Goal: Task Accomplishment & Management: Complete application form

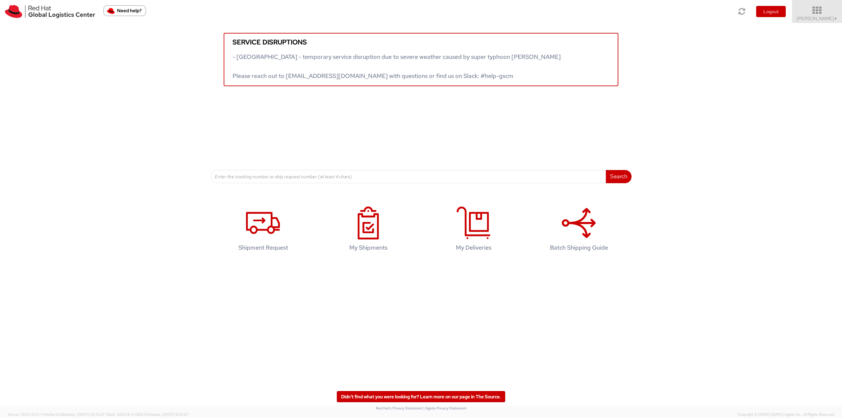
click at [817, 11] on icon at bounding box center [818, 10] width 58 height 9
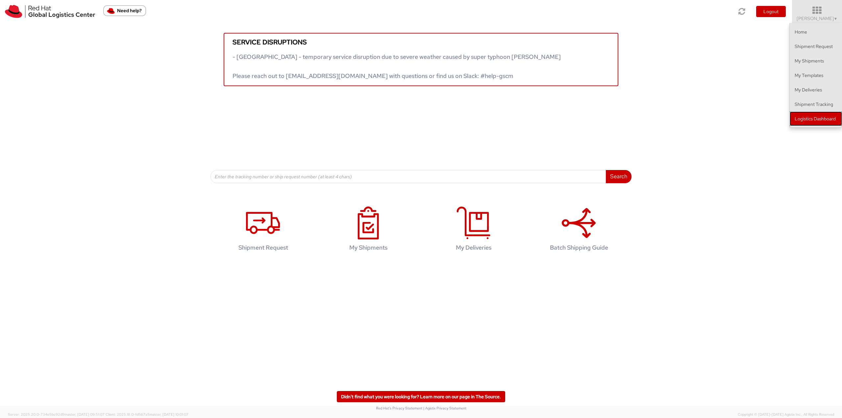
click at [818, 118] on link "Logistics Dashboard" at bounding box center [816, 119] width 52 height 14
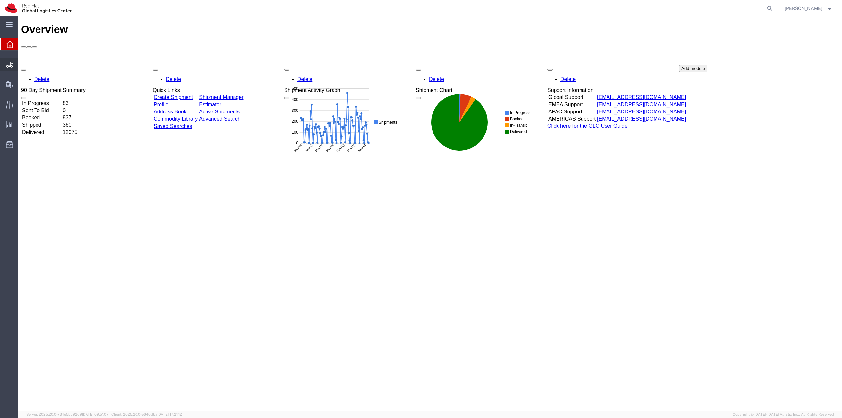
click at [0, 0] on span "Shipment Manager" at bounding box center [0, 0] width 0 height 0
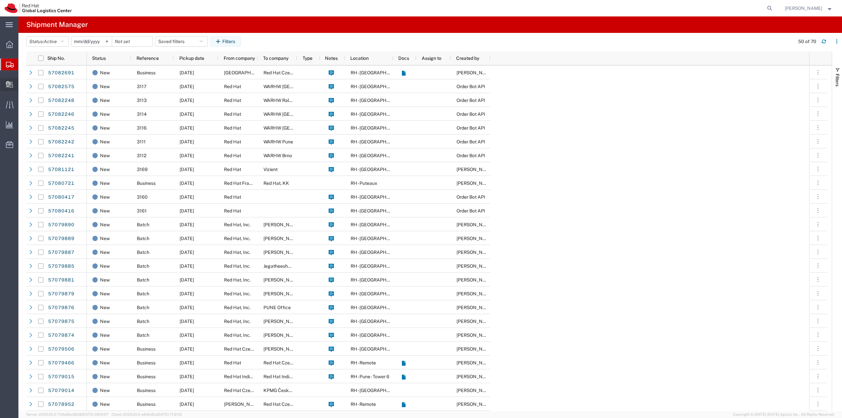
click at [0, 0] on span "Create Delivery" at bounding box center [0, 0] width 0 height 0
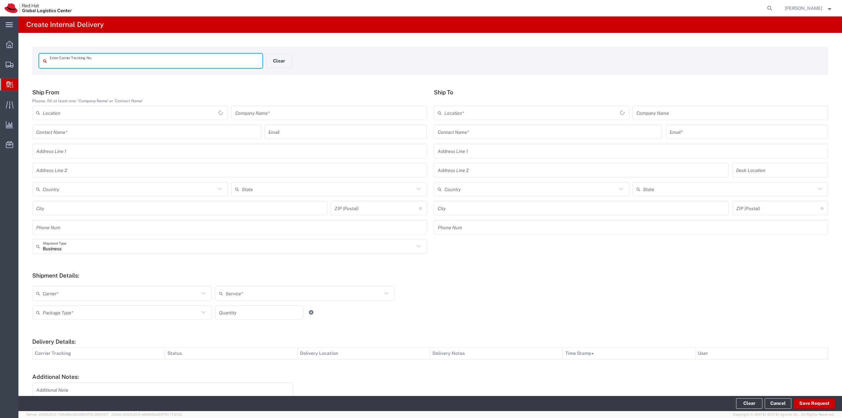
click at [79, 64] on input "text" at bounding box center [154, 61] width 209 height 12
type input "884916079322"
click at [299, 108] on input "text" at bounding box center [329, 113] width 188 height 12
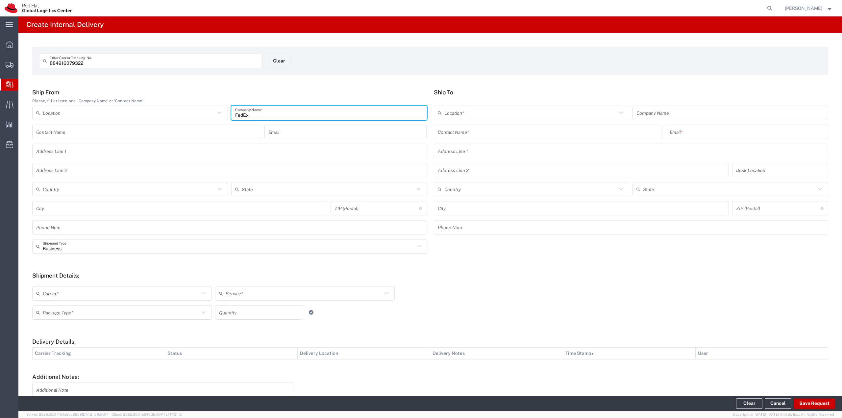
type input "FedEx"
click at [89, 193] on input "text" at bounding box center [129, 190] width 173 height 12
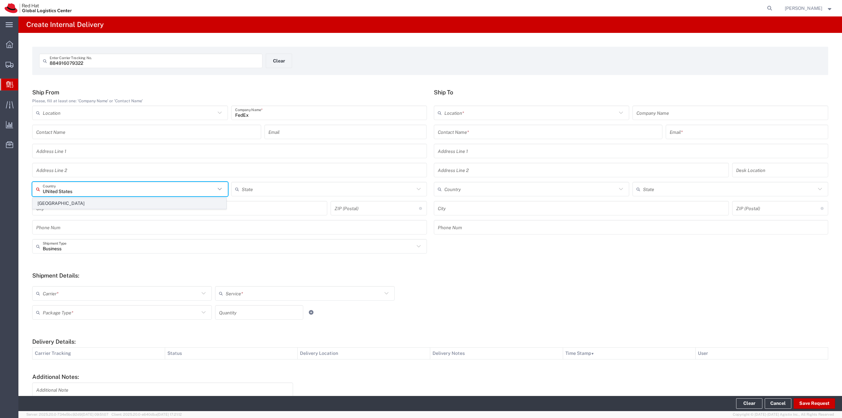
click at [55, 204] on span "United States" at bounding box center [129, 203] width 193 height 10
type input "United States"
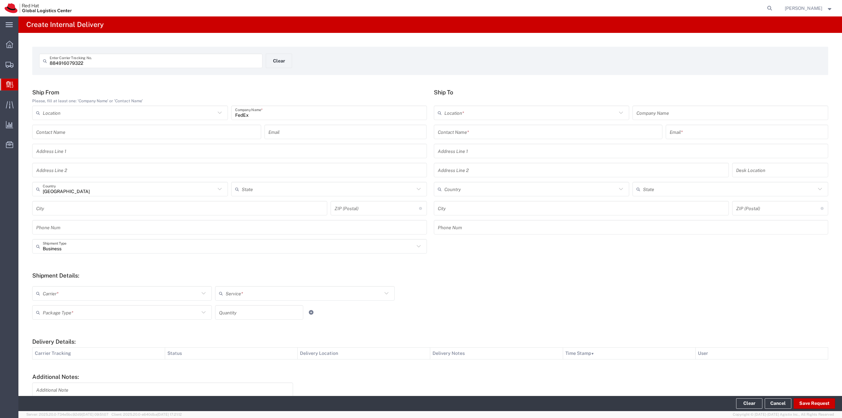
click at [495, 130] on input "text" at bounding box center [548, 132] width 221 height 12
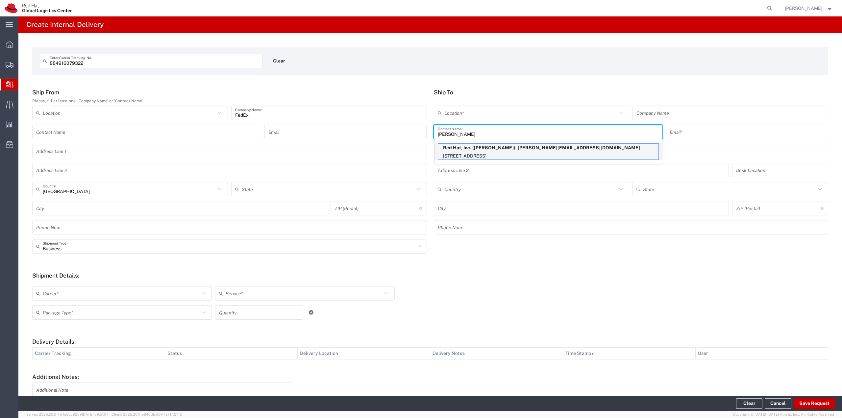
type input "[PERSON_NAME]"
click at [515, 148] on p "Red Hat, Inc. (Jason Alexander), jalexand@redhat.com" at bounding box center [548, 148] width 220 height 8
type input "RH - Raleigh"
type input "Red Hat, Inc."
type input "jalexand@redhat.com"
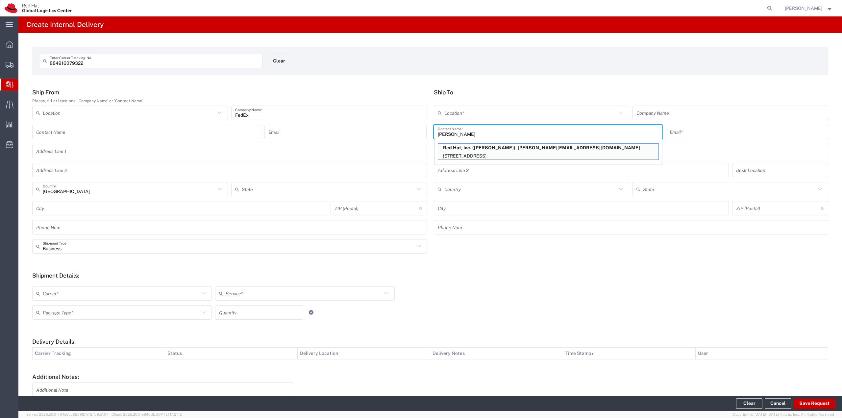
type input "100 East Davie Street"
type input "FLEX"
type input "United States"
type input "RALEIGH"
type input "27601"
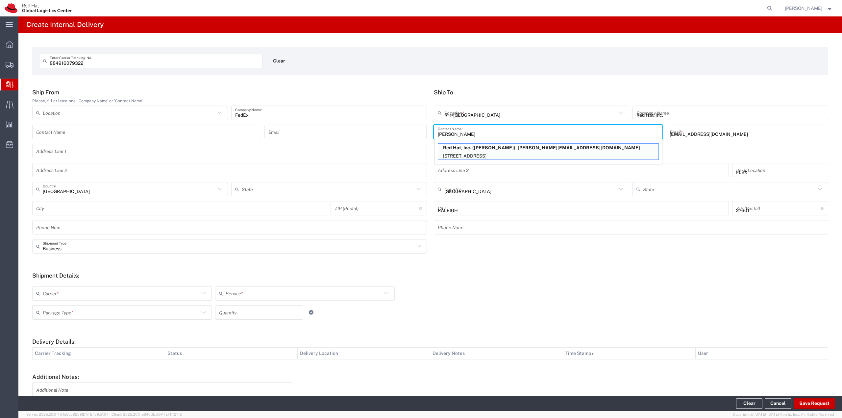
type input "North Carolina"
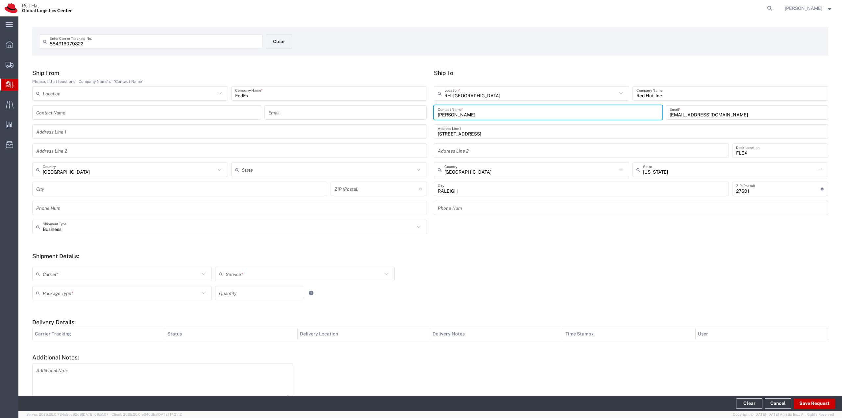
scroll to position [53, 0]
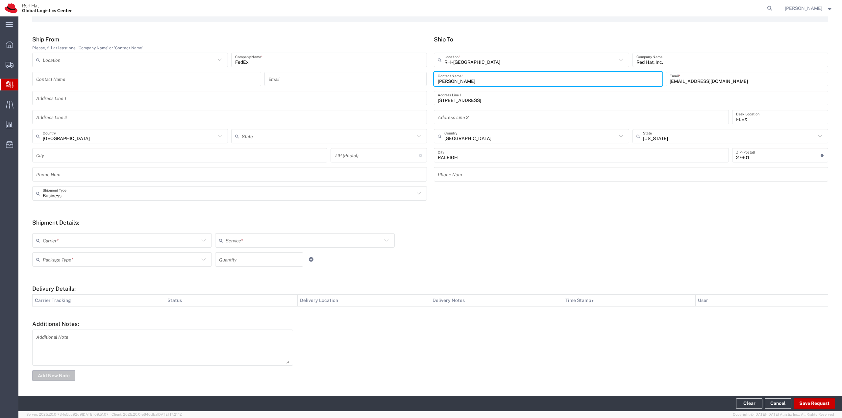
click at [147, 239] on input "text" at bounding box center [121, 241] width 157 height 12
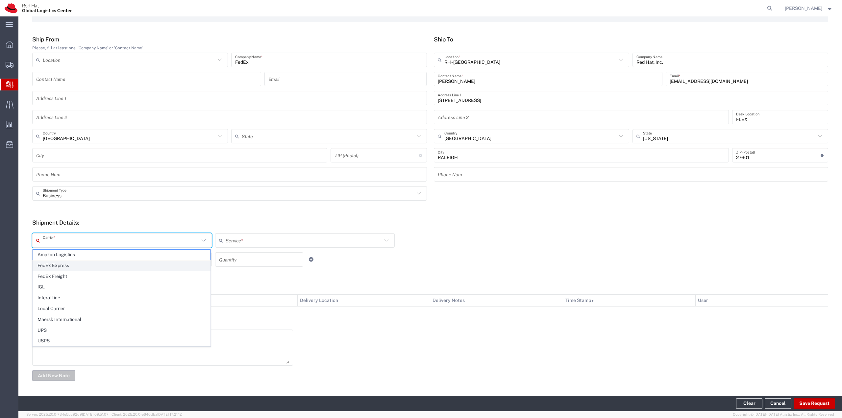
click at [61, 269] on span "FedEx Express" at bounding box center [121, 266] width 177 height 10
type input "FedEx Express"
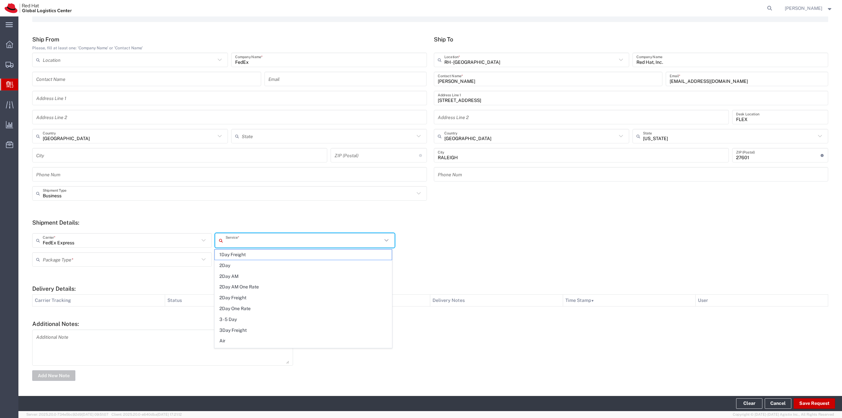
click at [238, 240] on input "text" at bounding box center [304, 241] width 157 height 12
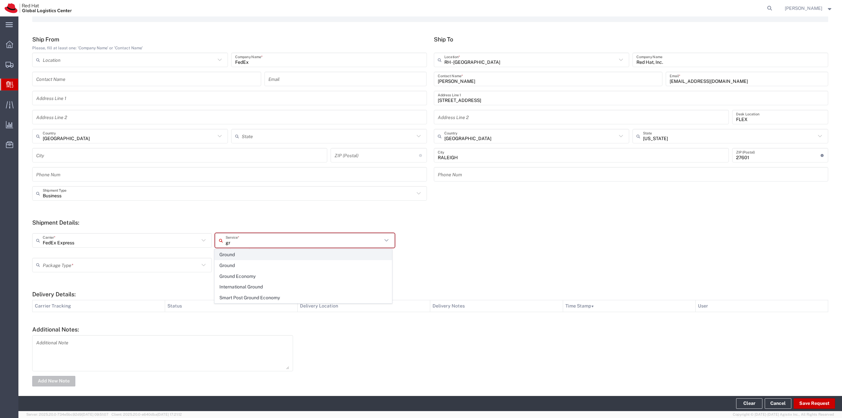
click at [228, 256] on span "Ground" at bounding box center [303, 255] width 177 height 10
type input "Ground"
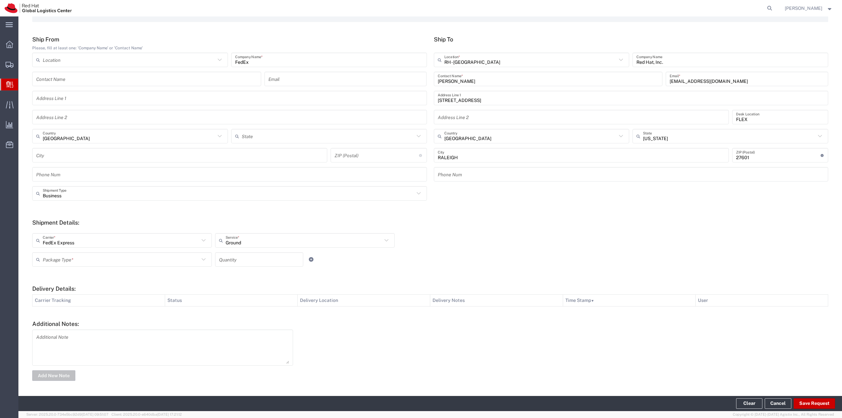
click at [183, 263] on input "text" at bounding box center [121, 260] width 157 height 12
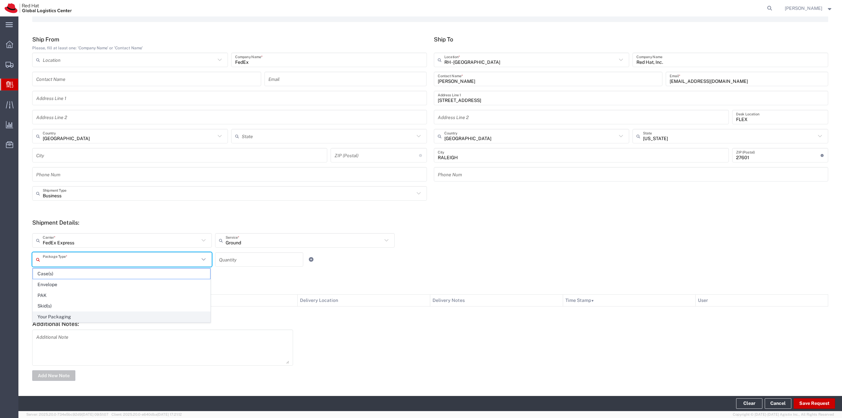
click at [88, 317] on span "Your Packaging" at bounding box center [121, 317] width 177 height 10
type input "Your Packaging"
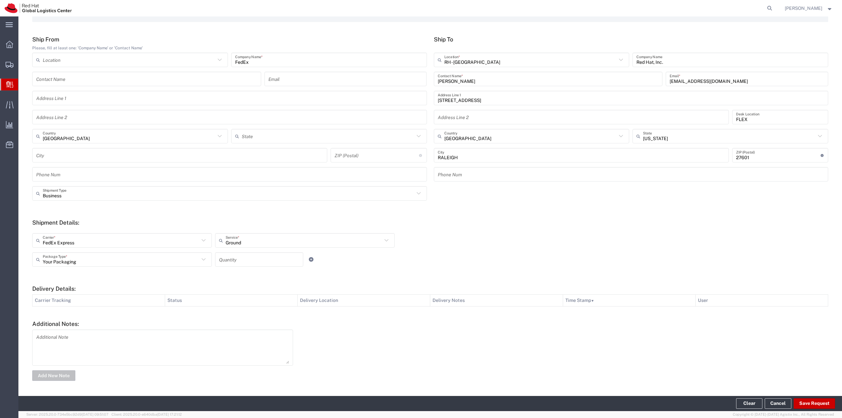
click at [250, 263] on input "number" at bounding box center [259, 260] width 80 height 12
type input "1"
click at [391, 273] on form "Ship From Please, fill at least one: 'Company Name' or 'Contact Name' Location …" at bounding box center [430, 209] width 796 height 346
click at [812, 399] on button "Save Request" at bounding box center [814, 403] width 41 height 11
type input "United States"
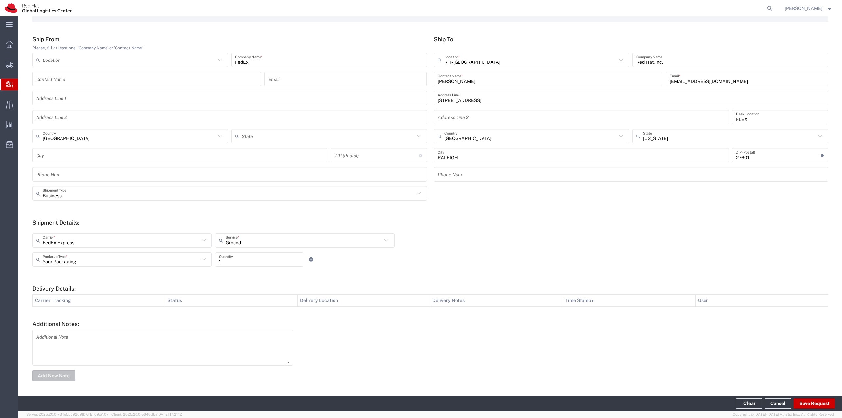
type input "New York"
type input "BROOKLYN"
type input "11201"
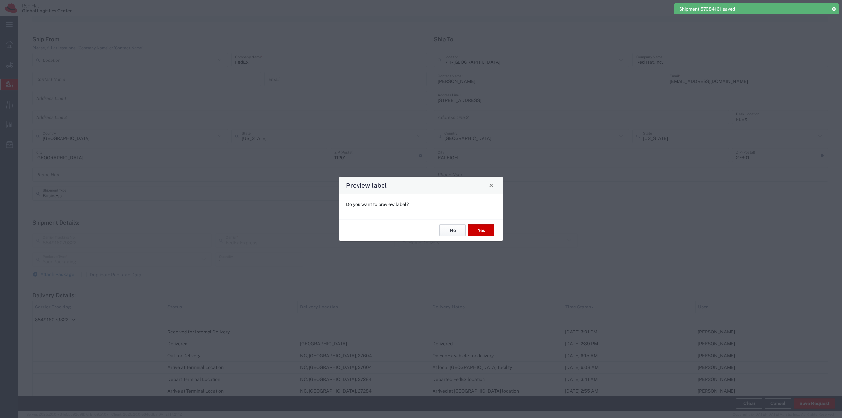
click at [449, 230] on button "No" at bounding box center [453, 230] width 26 height 12
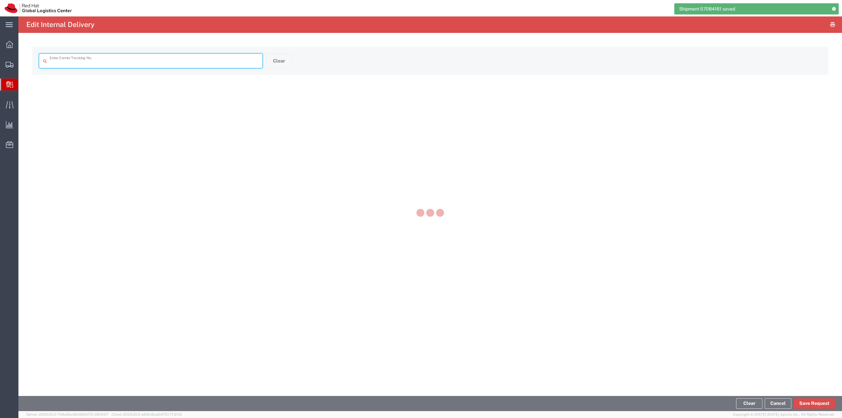
type input "884916079322"
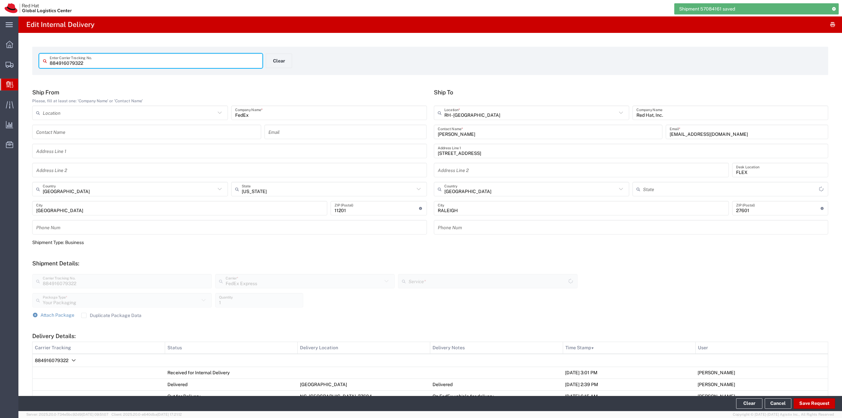
type input "North Carolina"
type input "Home Delivery"
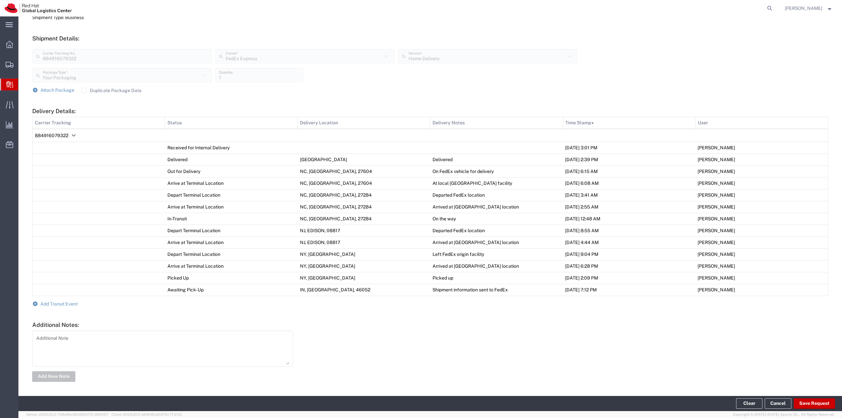
scroll to position [226, 0]
click at [53, 305] on span "Add Transit Event" at bounding box center [58, 303] width 37 height 5
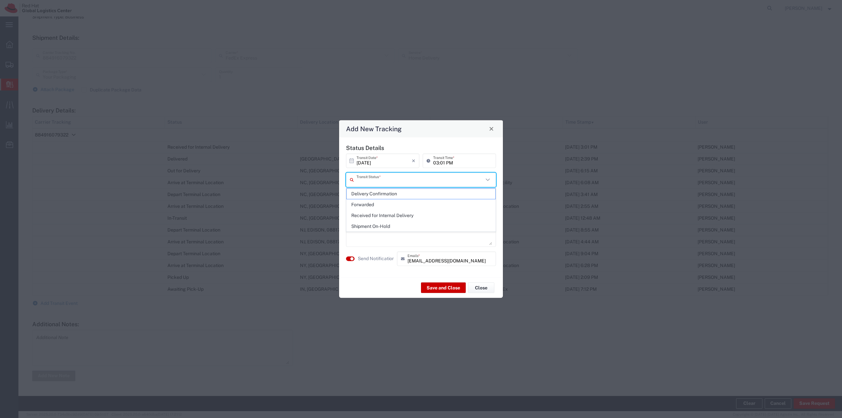
click at [397, 183] on input "text" at bounding box center [420, 180] width 127 height 12
click at [387, 190] on span "Delivery Confirmation" at bounding box center [421, 194] width 149 height 10
type input "Delivery Confirmation"
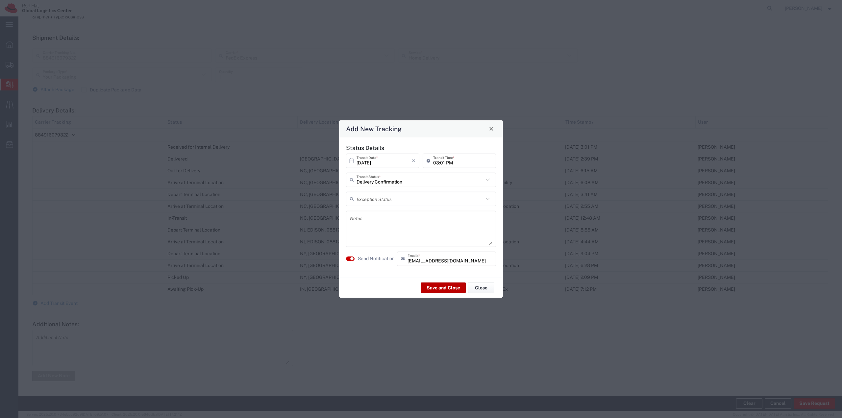
click at [454, 290] on button "Save and Close" at bounding box center [443, 288] width 45 height 11
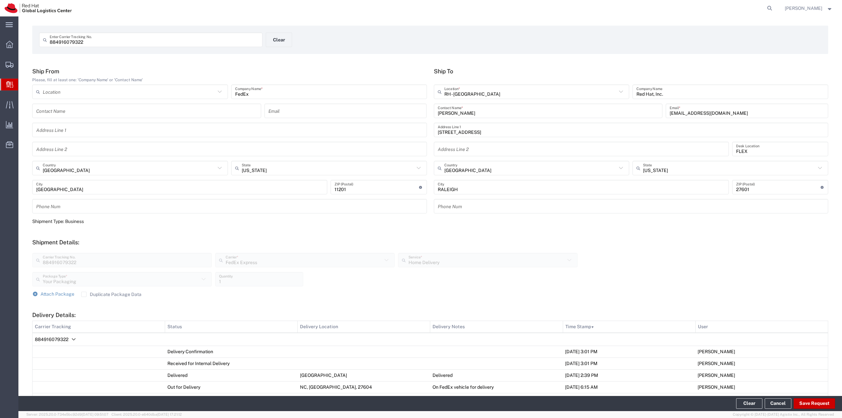
scroll to position [238, 0]
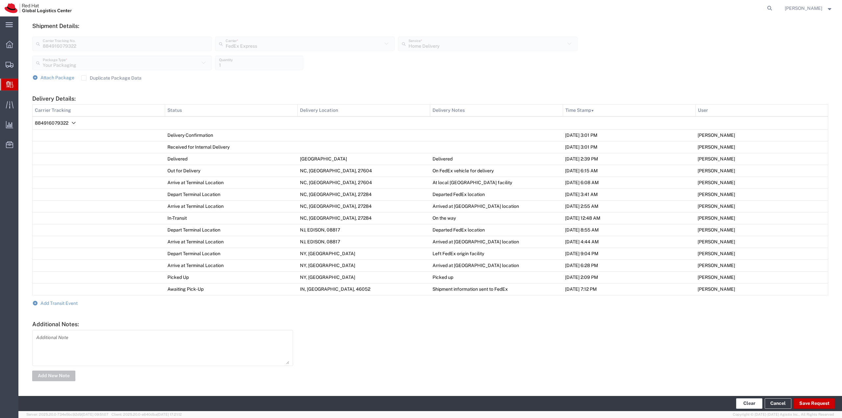
click at [743, 399] on button "Clear" at bounding box center [749, 403] width 26 height 11
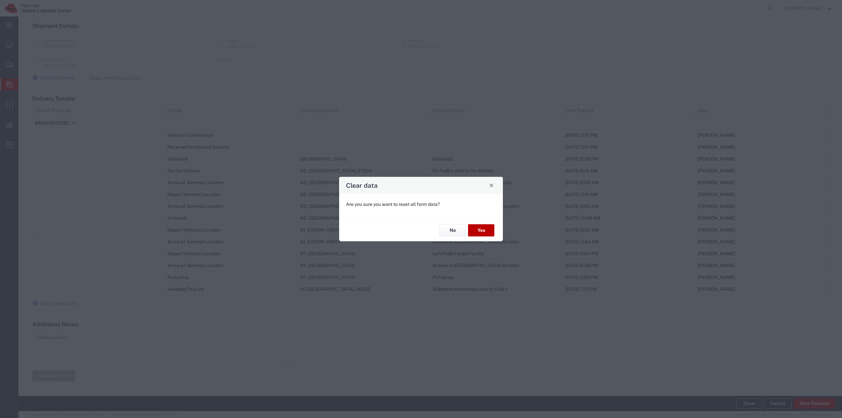
click at [477, 232] on button "Yes" at bounding box center [481, 230] width 26 height 12
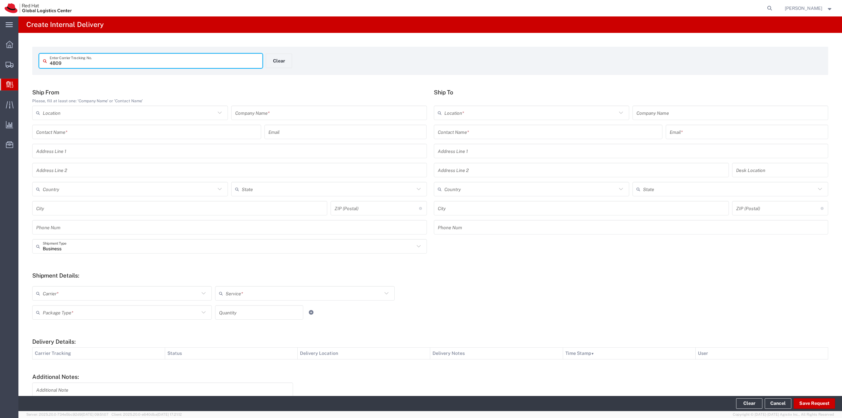
click at [84, 61] on input "4809" at bounding box center [154, 61] width 209 height 12
type input "480969436410"
click at [300, 112] on input "text" at bounding box center [329, 113] width 188 height 12
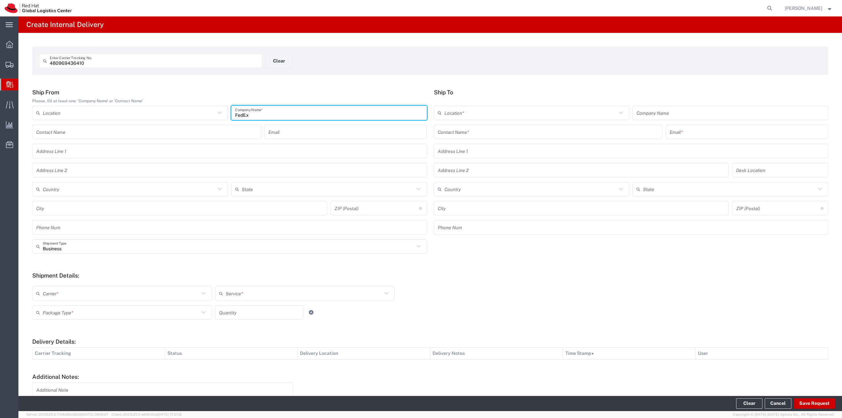
type input "FedEx"
click at [63, 189] on input "text" at bounding box center [129, 190] width 173 height 12
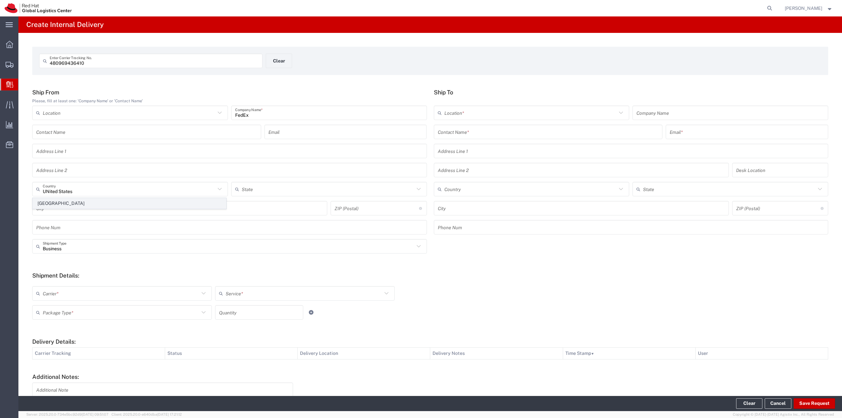
click at [63, 201] on span "United States" at bounding box center [129, 203] width 193 height 10
type input "United States"
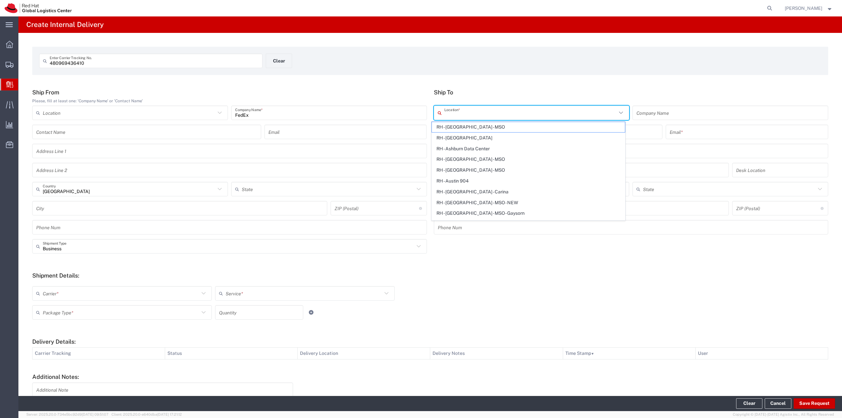
click at [503, 111] on input "text" at bounding box center [530, 113] width 173 height 12
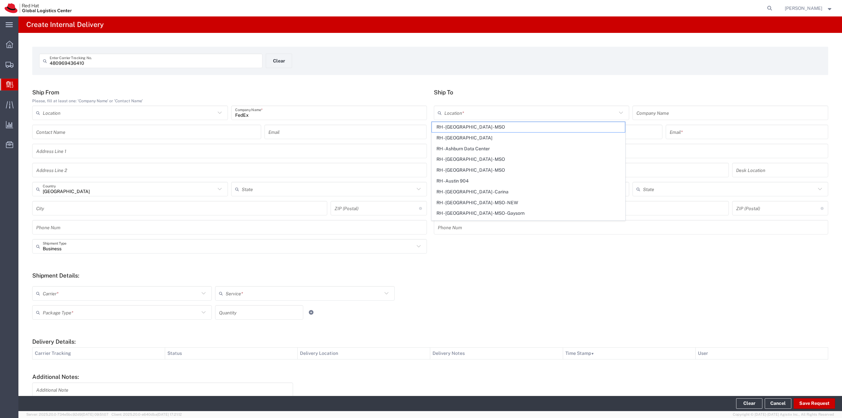
drag, startPoint x: 526, startPoint y: 84, endPoint x: 517, endPoint y: 116, distance: 33.7
click at [526, 83] on div "480969436410 Enter Carrier Tracking No. Clear Ship From Please, fill at least o…" at bounding box center [430, 241] width 824 height 416
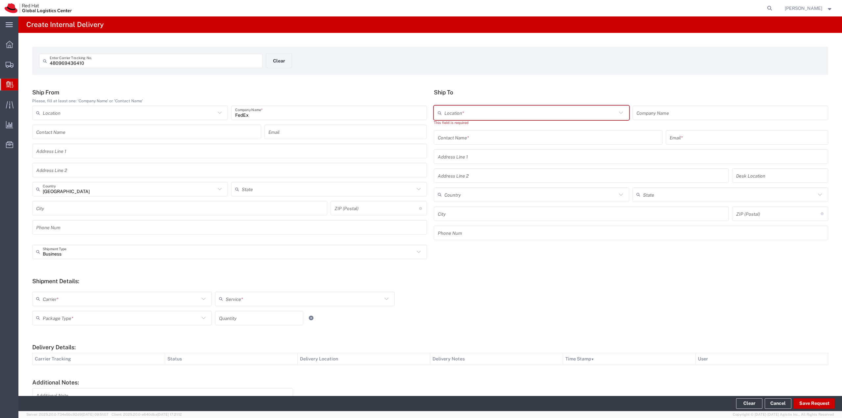
click at [510, 133] on input "text" at bounding box center [548, 138] width 221 height 12
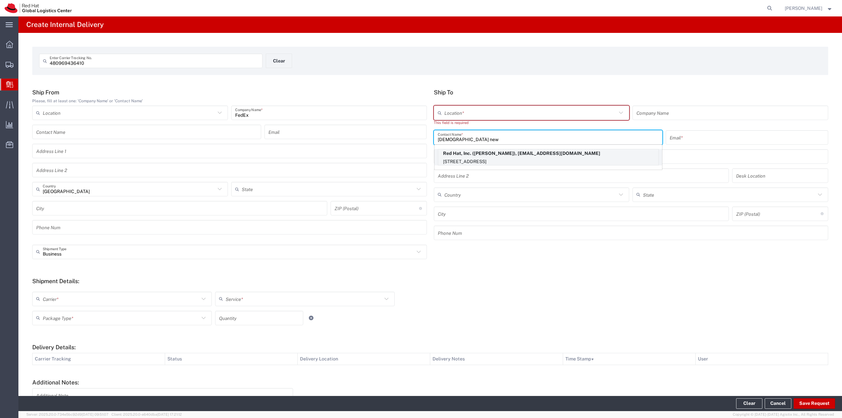
type input "Kirk new"
click at [488, 157] on p "Red Hat, Inc. (Kirk Newcross), knewcros@redhat.com" at bounding box center [548, 153] width 220 height 8
type input "RH - Raleigh"
type input "Red Hat, Inc."
type input "Kirk Newcross"
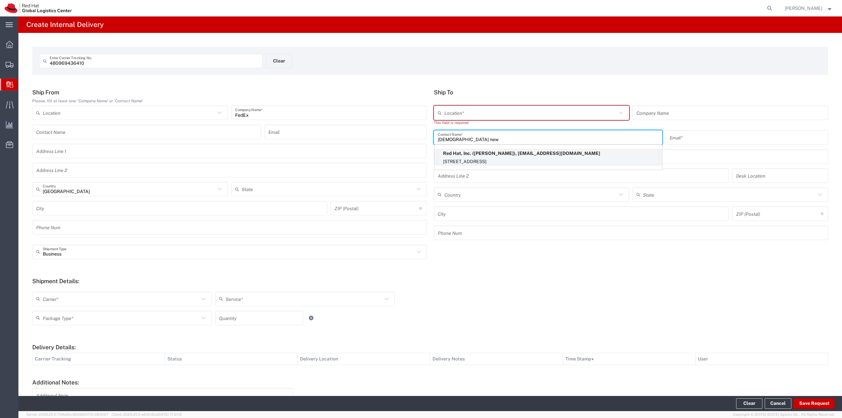
type input "knewcros@redhat.com"
type input "100 East Davie Street"
type input "9S300"
type input "United States"
type input "RALEIGH"
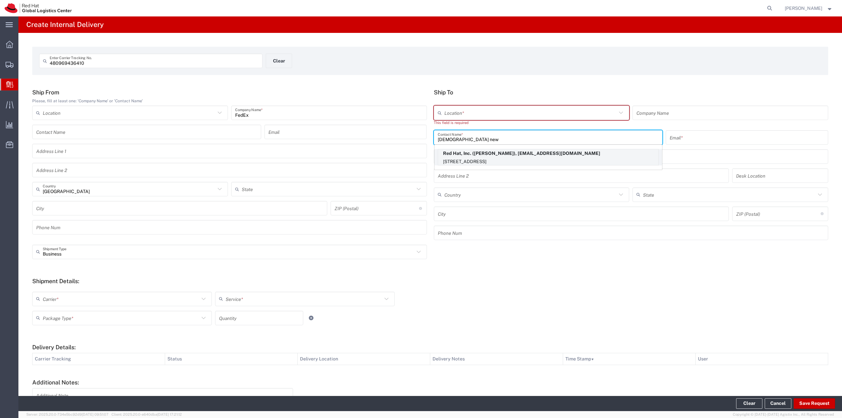
type input "27601"
type input "19193013123"
type input "North Carolina"
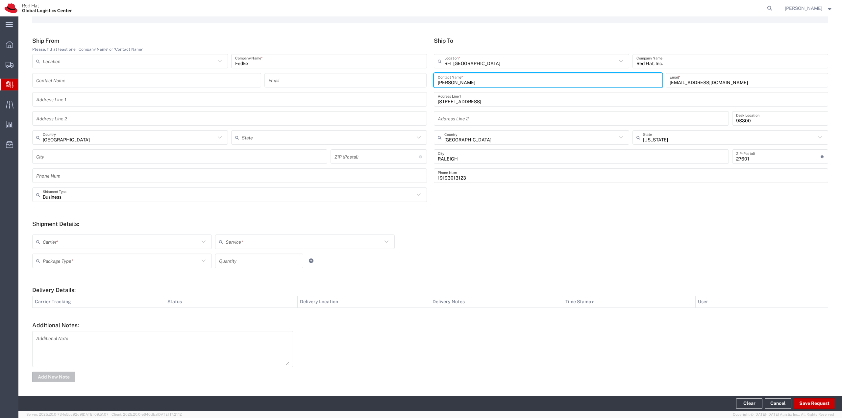
scroll to position [53, 0]
click at [189, 244] on input "text" at bounding box center [121, 241] width 157 height 12
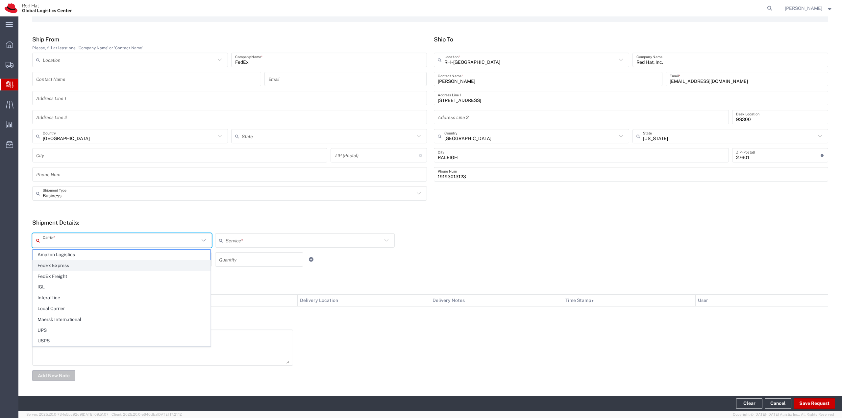
click at [99, 263] on span "FedEx Express" at bounding box center [121, 266] width 177 height 10
type input "FedEx Express"
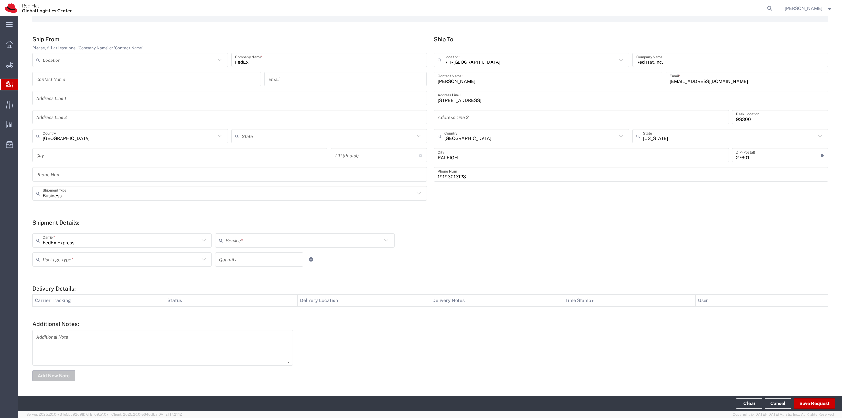
click at [254, 242] on input "text" at bounding box center [304, 241] width 157 height 12
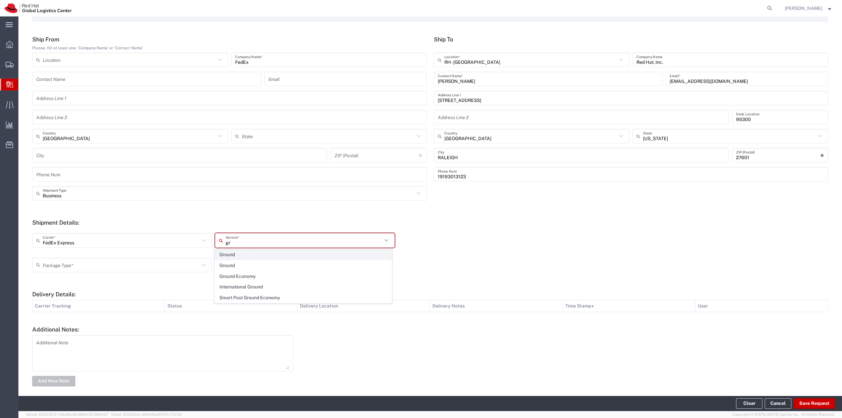
click at [237, 254] on span "Ground" at bounding box center [303, 255] width 177 height 10
type input "Ground"
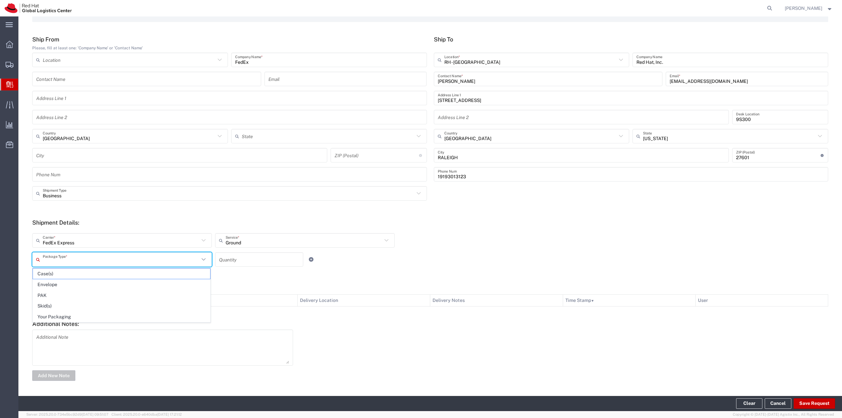
click at [198, 257] on input "text" at bounding box center [121, 260] width 157 height 12
drag, startPoint x: 94, startPoint y: 317, endPoint x: 137, endPoint y: 304, distance: 43.9
click at [97, 315] on span "Your Packaging" at bounding box center [121, 317] width 177 height 10
type input "Your Packaging"
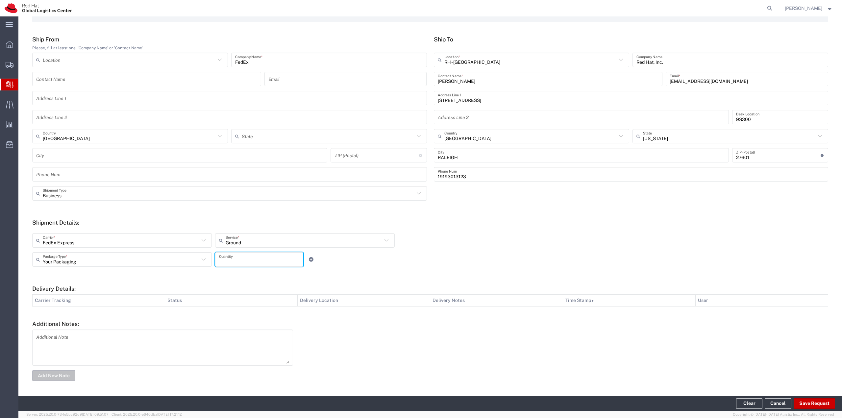
click at [231, 261] on input "number" at bounding box center [259, 260] width 80 height 12
type input "1"
click at [813, 403] on button "Save Request" at bounding box center [814, 403] width 41 height 11
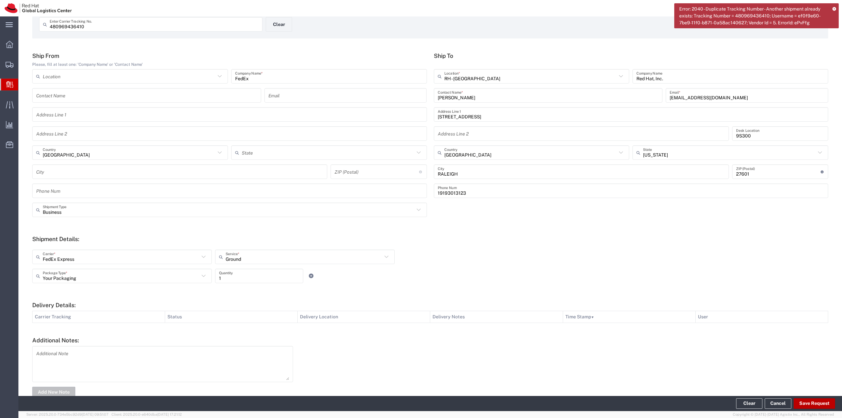
scroll to position [0, 0]
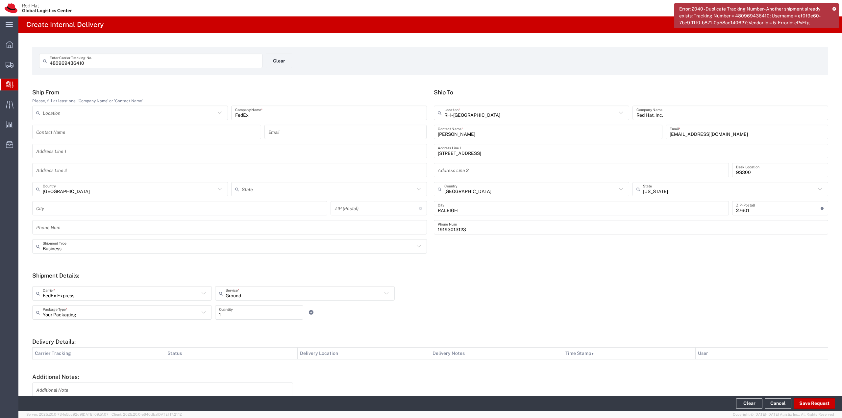
drag, startPoint x: 50, startPoint y: 63, endPoint x: 57, endPoint y: 62, distance: 7.6
click at [50, 62] on input "480969436410" at bounding box center [154, 61] width 209 height 12
type input "00480969436410"
click at [808, 401] on button "Save Request" at bounding box center [814, 403] width 41 height 11
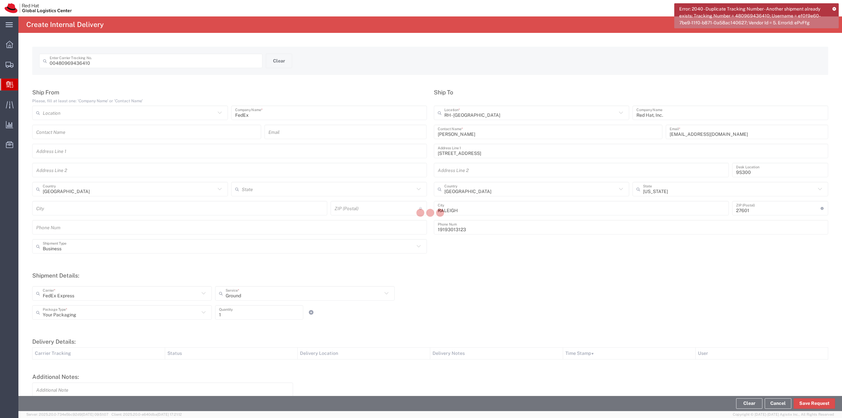
click at [834, 9] on icon at bounding box center [835, 9] width 4 height 4
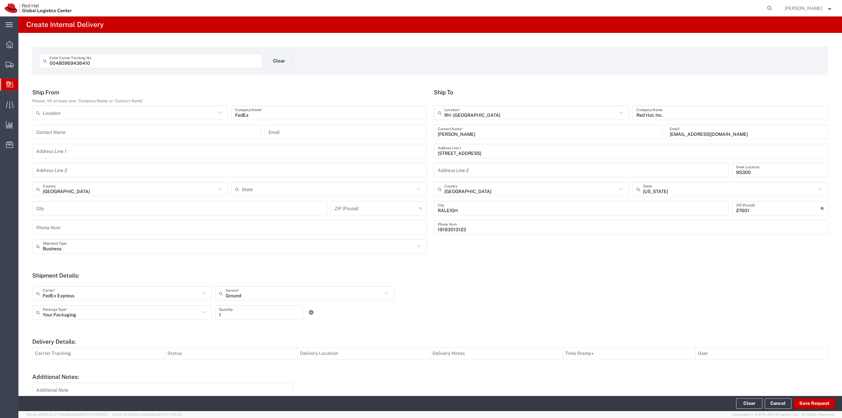
type input "United States"
type input "Georgia"
type input "NORCROSS"
type input "30003"
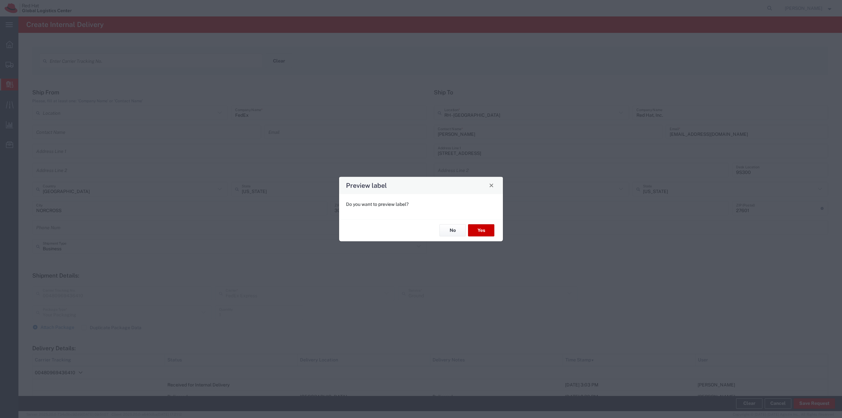
click at [453, 223] on div "No Yes" at bounding box center [421, 230] width 164 height 22
click at [453, 229] on button "No" at bounding box center [453, 230] width 26 height 12
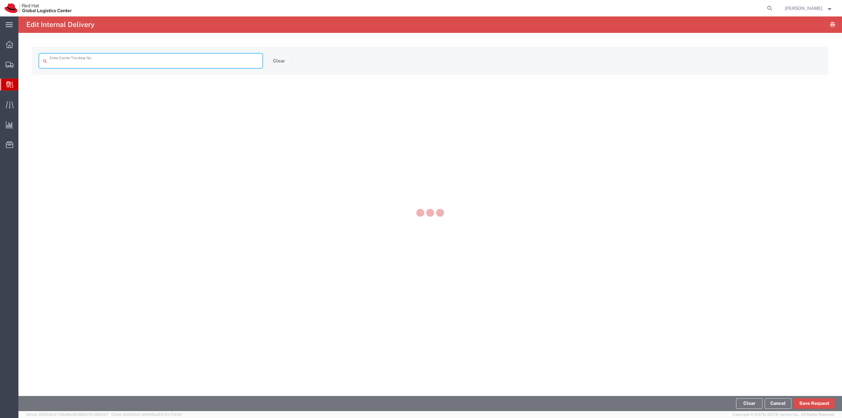
type input "00480969436410"
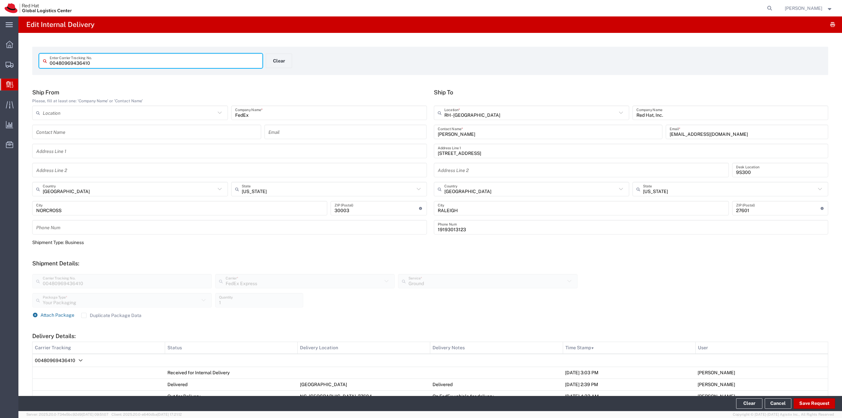
click at [43, 314] on span "Attach Package" at bounding box center [57, 315] width 34 height 5
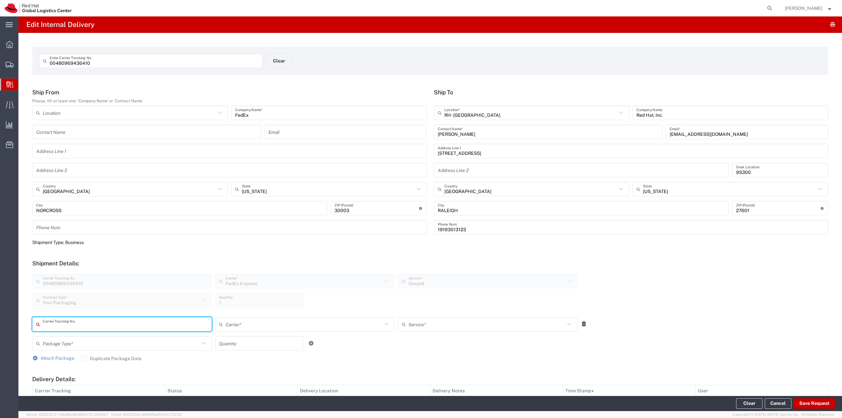
click at [157, 327] on input "text" at bounding box center [125, 325] width 165 height 12
type input "00480969444267"
click at [253, 324] on input "text" at bounding box center [304, 325] width 157 height 12
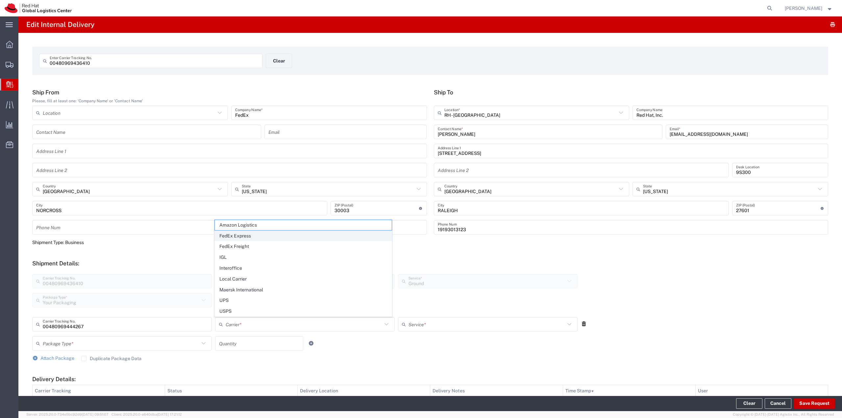
click at [254, 239] on span "FedEx Express" at bounding box center [303, 236] width 177 height 10
type input "FedEx Express"
drag, startPoint x: 432, startPoint y: 334, endPoint x: 428, endPoint y: 326, distance: 8.8
click at [432, 334] on div "00480969444267 Carrier Tracking No. FedEx Express Carrier * Amazon Logistics Fe…" at bounding box center [305, 326] width 549 height 19
click at [428, 325] on input "text" at bounding box center [487, 325] width 157 height 12
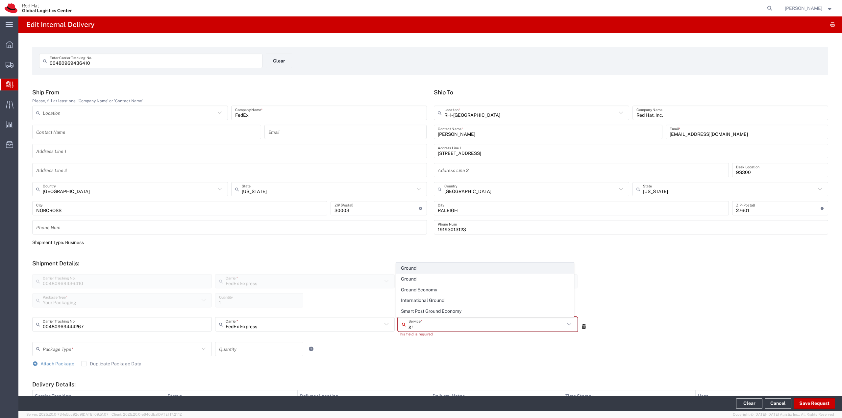
click at [418, 267] on span "Ground" at bounding box center [484, 268] width 177 height 10
type input "Ground"
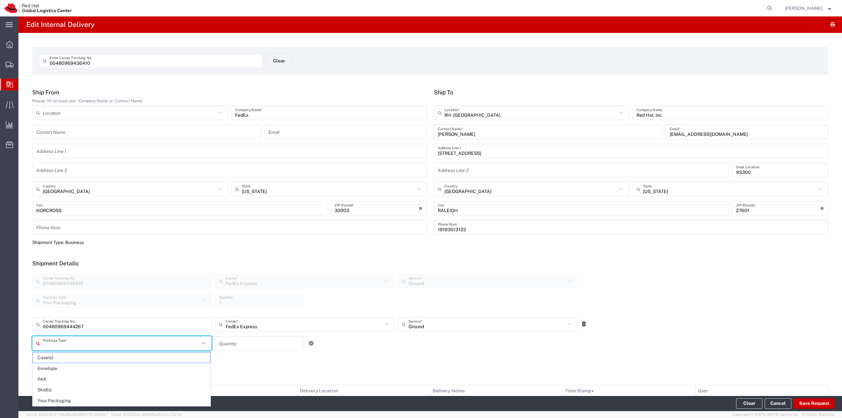
click at [181, 345] on input "text" at bounding box center [121, 344] width 157 height 12
click at [77, 401] on span "Your Packaging" at bounding box center [121, 401] width 177 height 10
type input "Your Packaging"
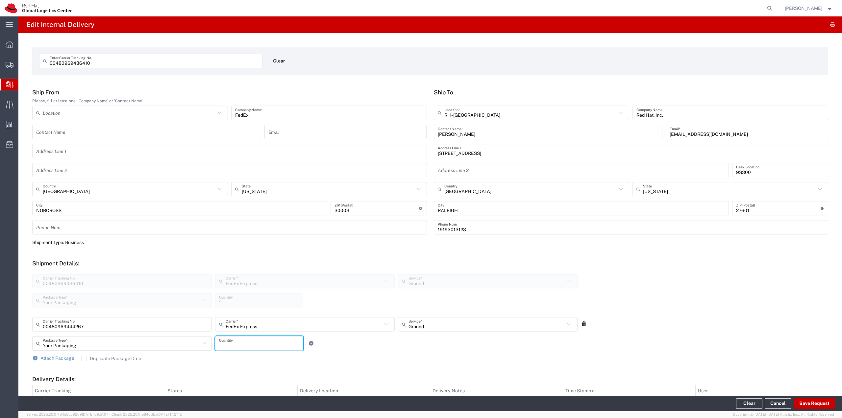
click at [249, 342] on input "number" at bounding box center [259, 344] width 80 height 12
type input "1"
click at [806, 402] on button "Save Request" at bounding box center [814, 403] width 41 height 11
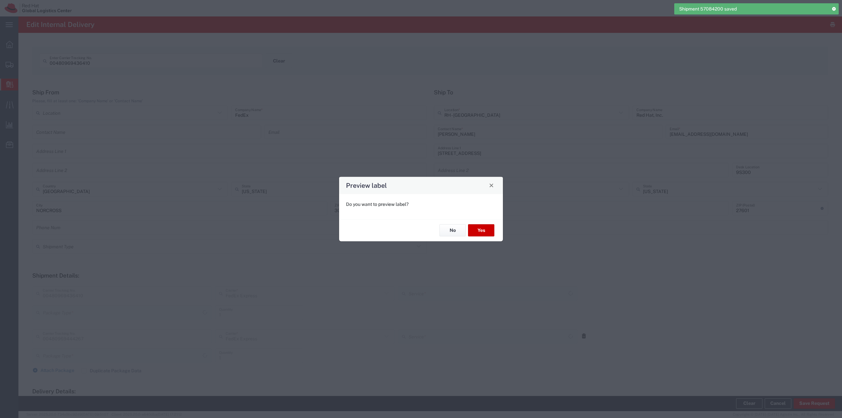
type input "Your Packaging"
type input "Ground"
type input "Your Packaging"
type input "Ground"
click at [457, 227] on button "No" at bounding box center [453, 230] width 26 height 12
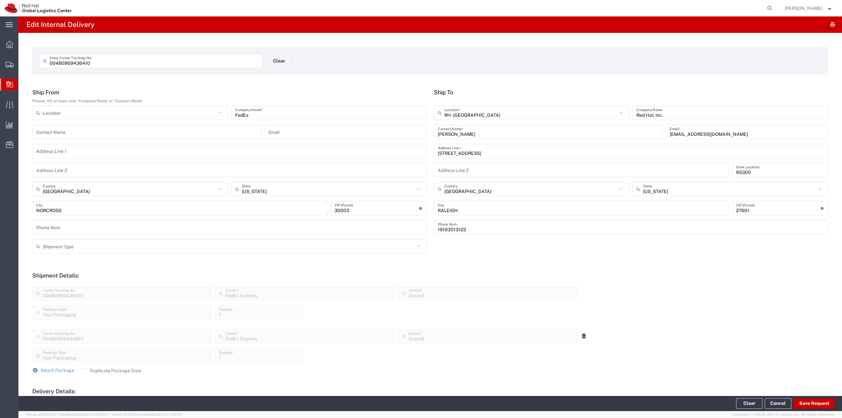
click at [670, 341] on div "00480969444267 Carrier Tracking No. FedEx Express Carrier * FedEx Express Amazo…" at bounding box center [430, 345] width 803 height 43
click at [753, 407] on button "Clear" at bounding box center [749, 403] width 26 height 11
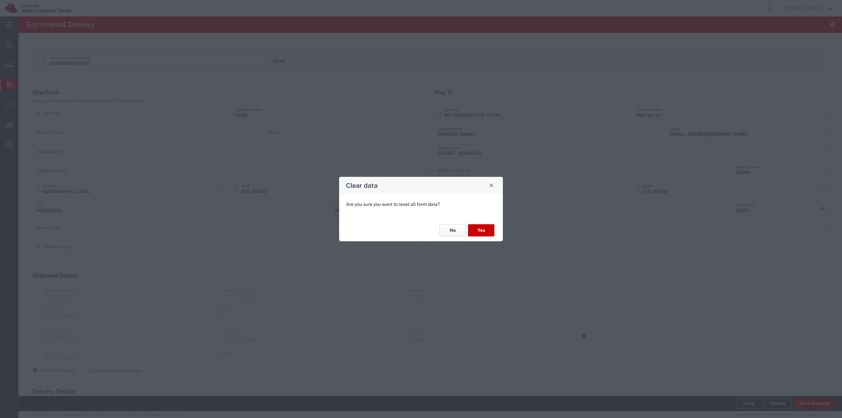
click at [448, 231] on button "No" at bounding box center [453, 230] width 26 height 12
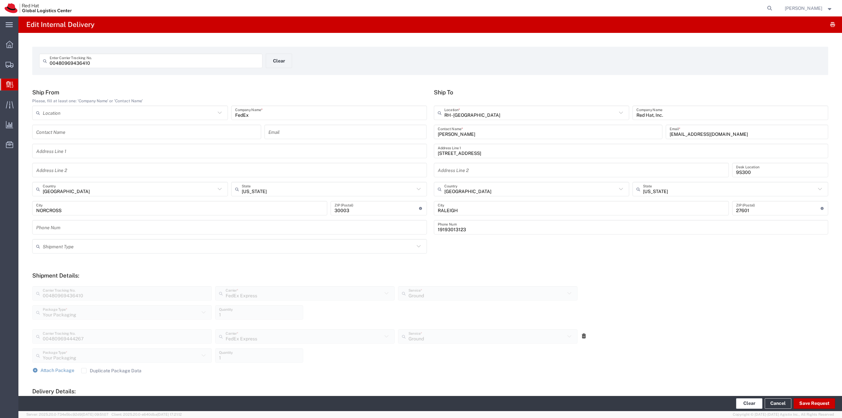
click at [745, 405] on button "Clear" at bounding box center [749, 403] width 26 height 11
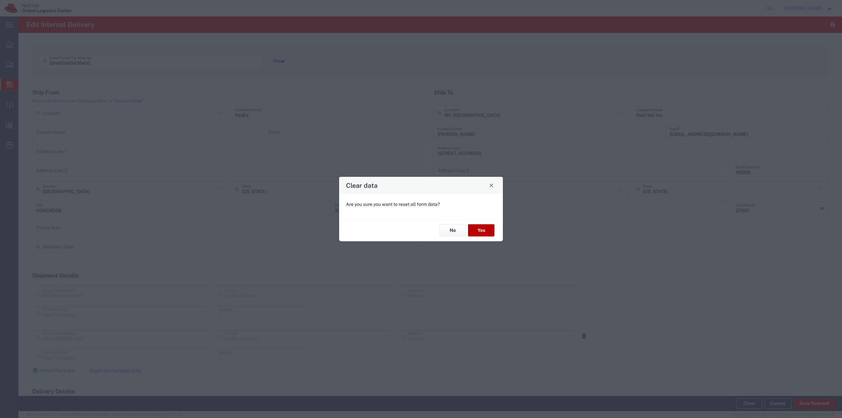
click at [483, 229] on button "Yes" at bounding box center [481, 230] width 26 height 12
